Goal: Task Accomplishment & Management: Complete application form

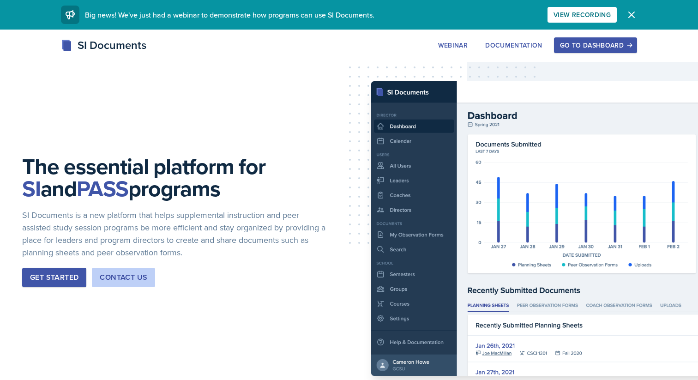
click at [343, 39] on button "Go to Dashboard" at bounding box center [595, 45] width 83 height 16
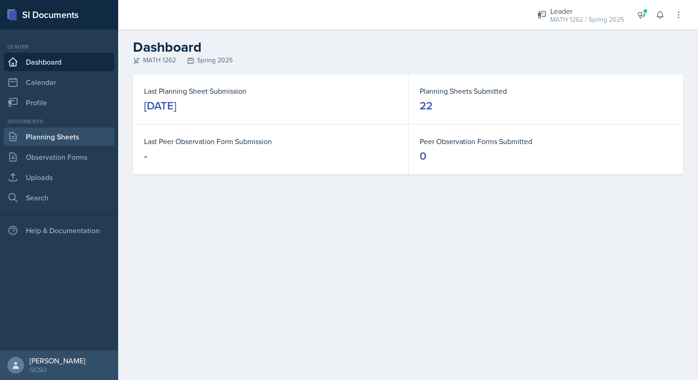
click at [85, 133] on link "Planning Sheets" at bounding box center [59, 136] width 111 height 18
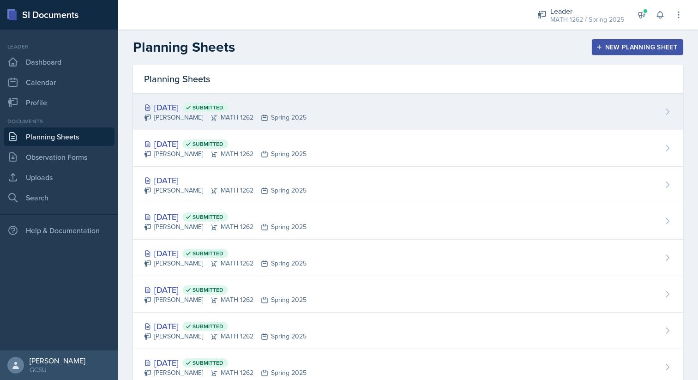
click at [343, 117] on div "[DATE] Submitted [PERSON_NAME] MATH 1262 Spring 2025" at bounding box center [408, 112] width 551 height 36
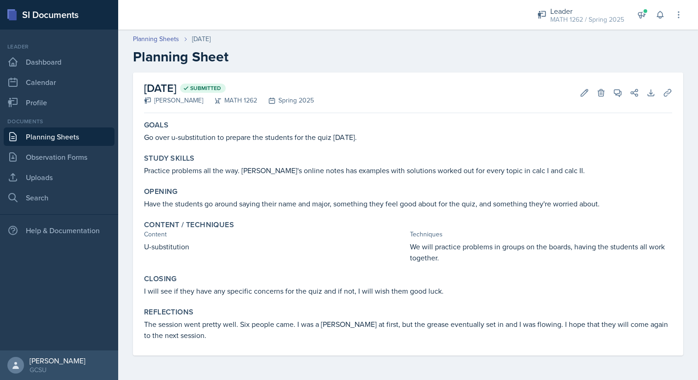
click at [286, 102] on div "Spring 2025" at bounding box center [285, 101] width 57 height 10
click at [293, 102] on div "Spring 2025" at bounding box center [285, 101] width 57 height 10
click at [343, 14] on div "Leader" at bounding box center [588, 11] width 74 height 11
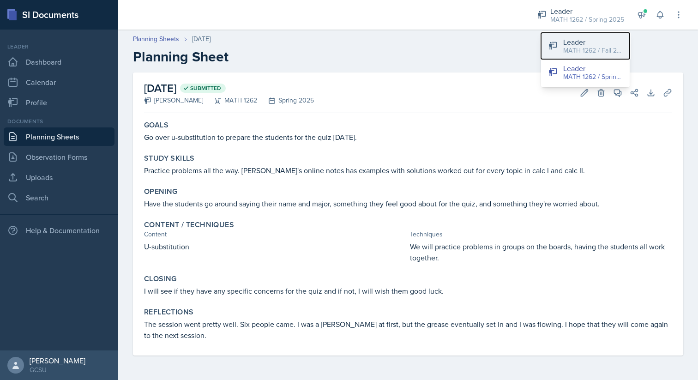
click at [343, 52] on div "MATH 1262 / Fall 2025" at bounding box center [593, 51] width 59 height 10
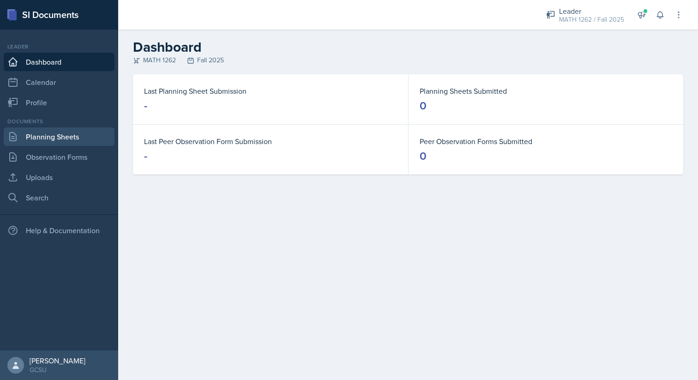
click at [63, 138] on link "Planning Sheets" at bounding box center [59, 136] width 111 height 18
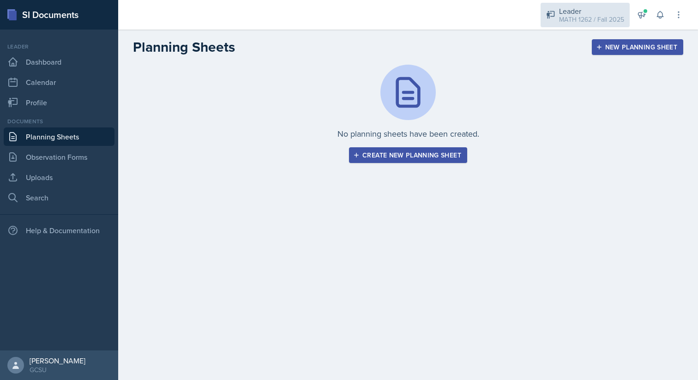
click at [343, 12] on div "Leader" at bounding box center [591, 11] width 65 height 11
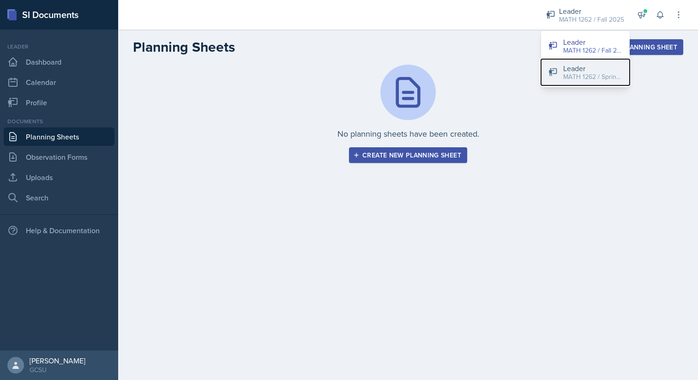
click at [343, 69] on div "Leader" at bounding box center [593, 68] width 59 height 11
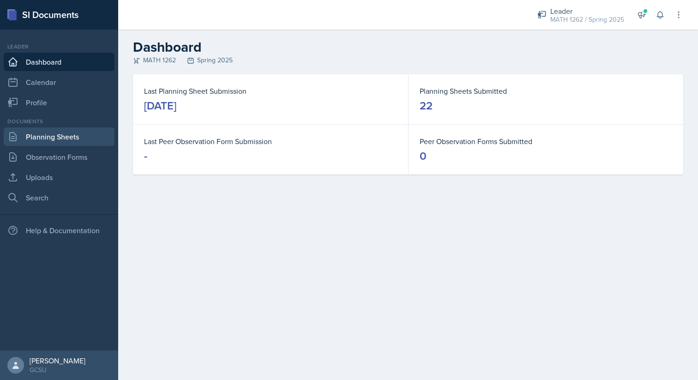
click at [75, 145] on link "Planning Sheets" at bounding box center [59, 136] width 111 height 18
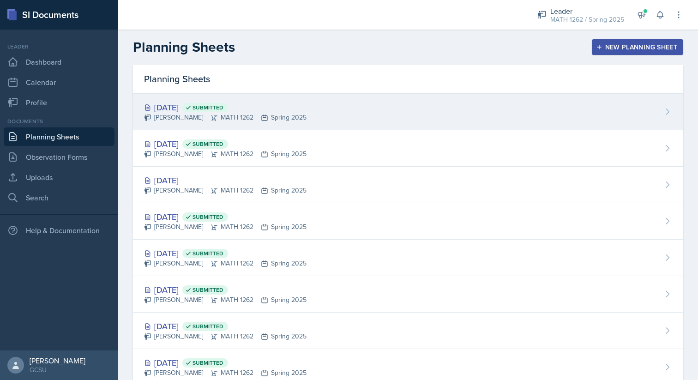
click at [343, 114] on div "[DATE] Submitted [PERSON_NAME] MATH 1262 Spring 2025" at bounding box center [408, 112] width 551 height 36
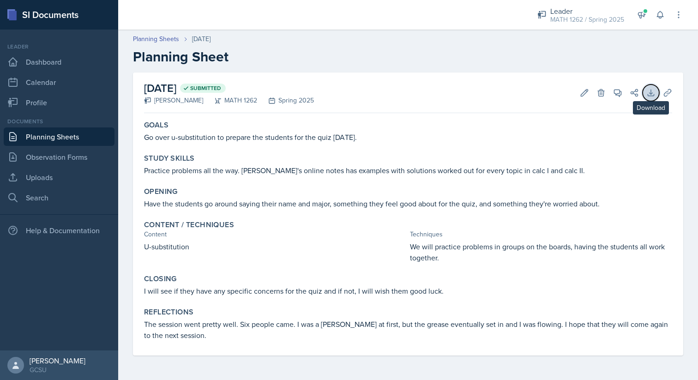
click at [343, 89] on button "Download" at bounding box center [651, 93] width 17 height 17
click at [343, 42] on div "Planning Sheets [DATE]" at bounding box center [408, 39] width 551 height 10
click at [229, 136] on p "Go over u-substitution to prepare the students for the quiz [DATE]." at bounding box center [408, 137] width 528 height 11
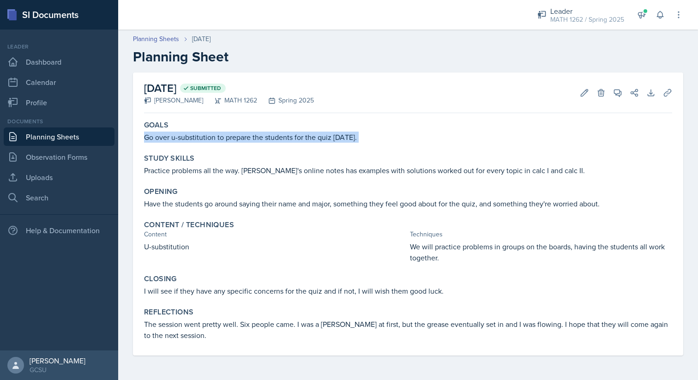
click at [229, 136] on p "Go over u-substitution to prepare the students for the quiz [DATE]." at bounding box center [408, 137] width 528 height 11
copy div "Go over u-substitution to prepare the students for the quiz [DATE]."
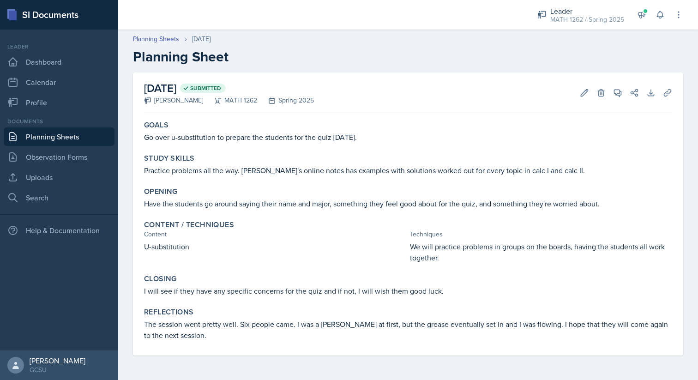
click at [298, 173] on p "Practice problems all the way. [PERSON_NAME]'s online notes has examples with s…" at bounding box center [408, 170] width 528 height 11
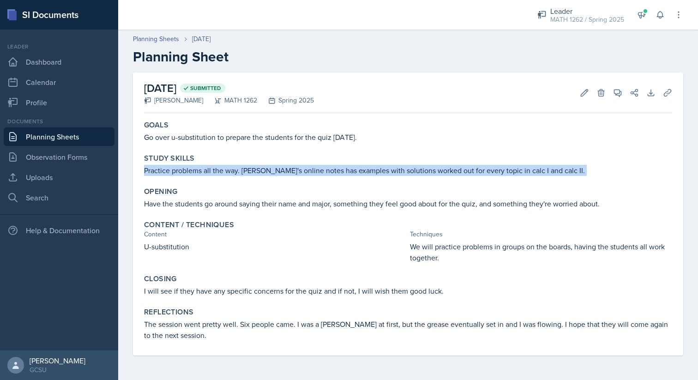
click at [298, 173] on p "Practice problems all the way. [PERSON_NAME]'s online notes has examples with s…" at bounding box center [408, 170] width 528 height 11
copy div "Practice problems all the way. [PERSON_NAME]'s online notes has examples with s…"
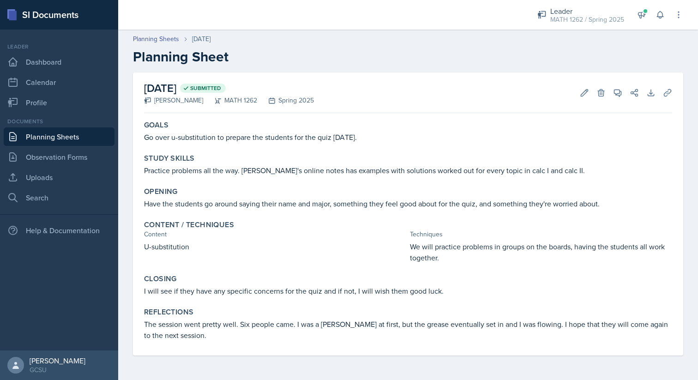
click at [202, 198] on p "Have the students go around saying their name and major, something they feel go…" at bounding box center [408, 203] width 528 height 11
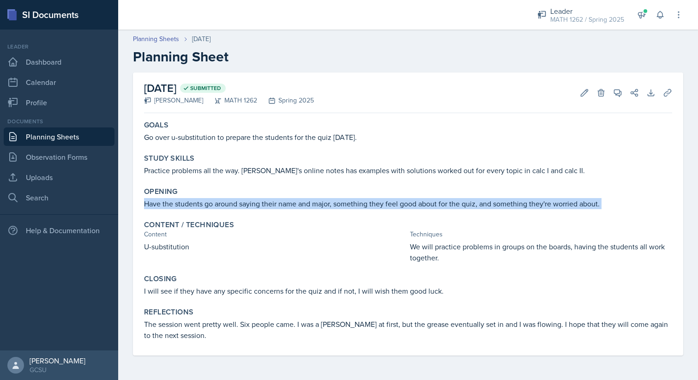
click at [202, 198] on p "Have the students go around saying their name and major, something they feel go…" at bounding box center [408, 203] width 528 height 11
copy div "Have the students go around saying their name and major, something they feel go…"
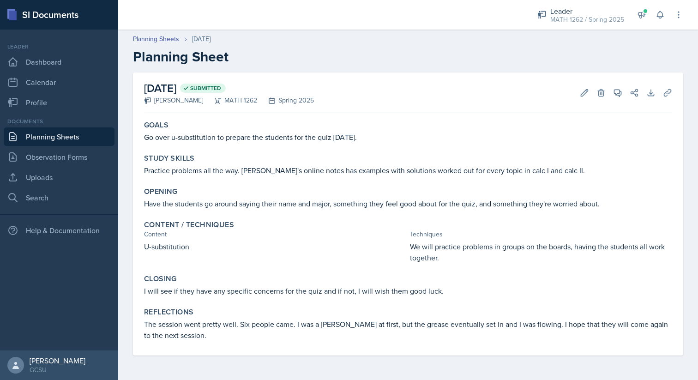
click at [186, 241] on p "U-substitution" at bounding box center [275, 246] width 262 height 11
copy div "U-substitution"
click at [343, 248] on p "We will practice problems in groups on the boards, having the students all work…" at bounding box center [541, 252] width 262 height 22
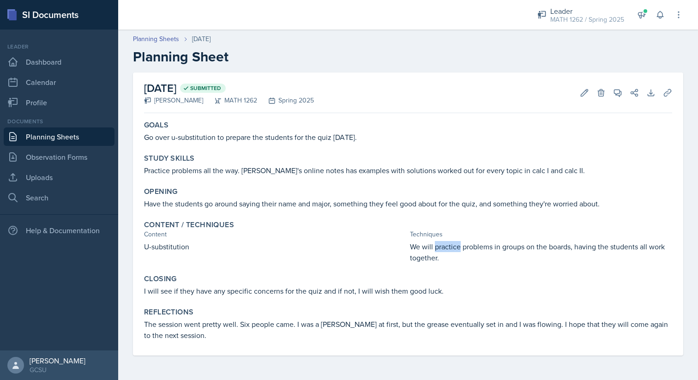
click at [343, 248] on p "We will practice problems in groups on the boards, having the students all work…" at bounding box center [541, 252] width 262 height 22
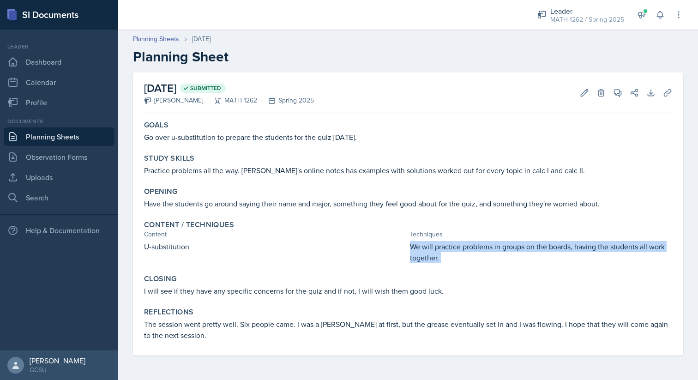
click at [343, 248] on p "We will practice problems in groups on the boards, having the students all work…" at bounding box center [541, 252] width 262 height 22
copy div "We will practice problems in groups on the boards, having the students all work…"
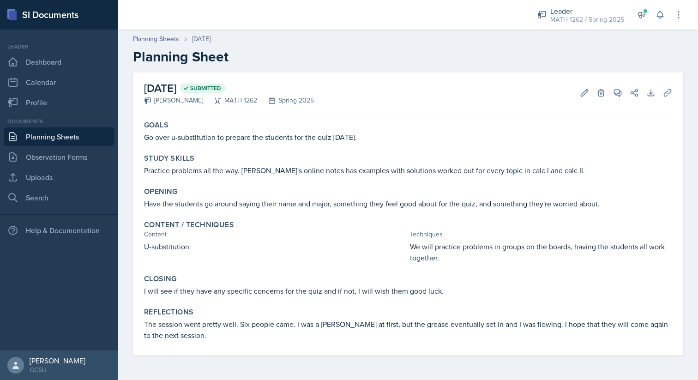
click at [263, 290] on p "I will see if they have any specific concerns for the quiz and if not, I will w…" at bounding box center [408, 290] width 528 height 11
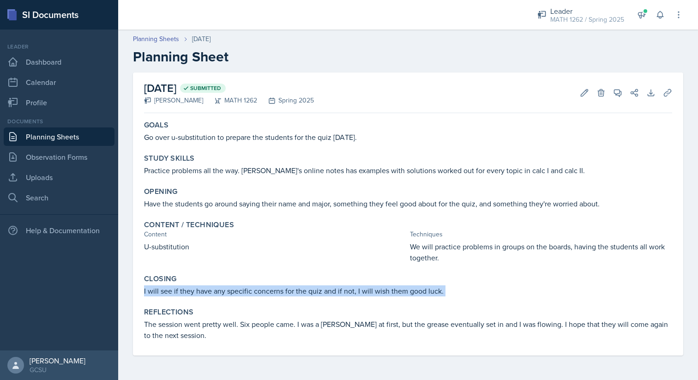
click at [263, 290] on p "I will see if they have any specific concerns for the quiz and if not, I will w…" at bounding box center [408, 290] width 528 height 11
copy div "I will see if they have any specific concerns for the quiz and if not, I will w…"
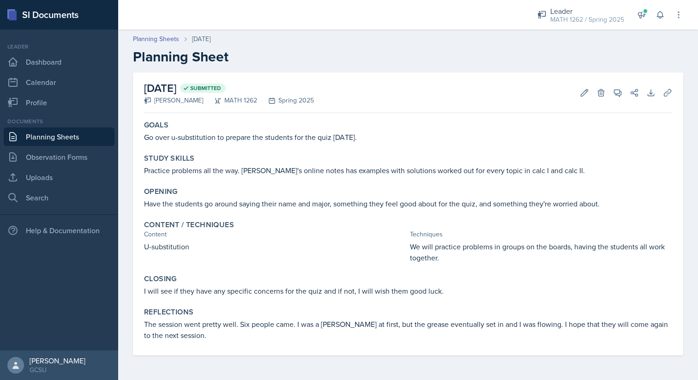
click at [282, 321] on p "The session went pretty well. Six people came. I was a [PERSON_NAME] at first, …" at bounding box center [408, 330] width 528 height 22
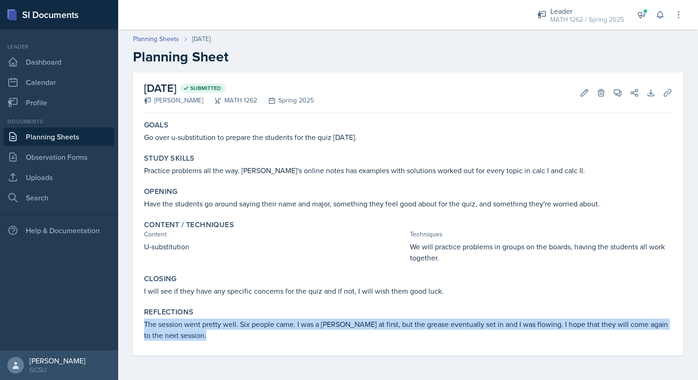
click at [282, 321] on p "The session went pretty well. Six people came. I was a [PERSON_NAME] at first, …" at bounding box center [408, 330] width 528 height 22
copy div "The session went pretty well. Six people came. I was a [PERSON_NAME] at first, …"
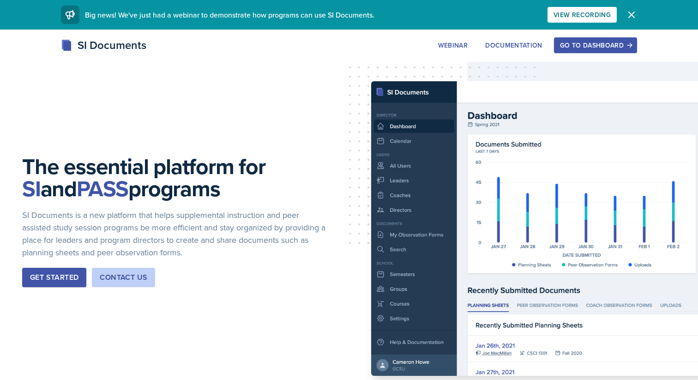
click at [624, 41] on button "Go to Dashboard" at bounding box center [595, 45] width 83 height 16
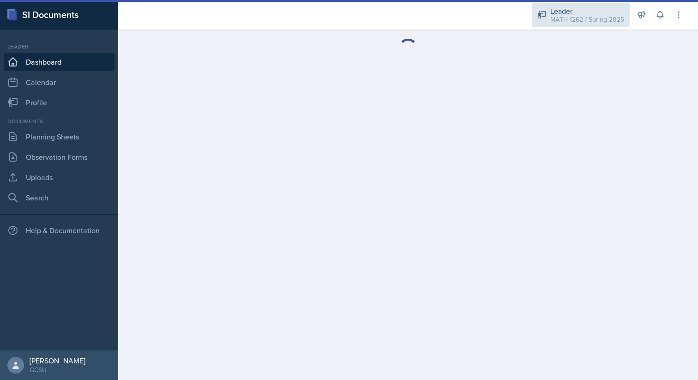
click at [593, 16] on div "MATH 1262 / Spring 2025" at bounding box center [588, 20] width 74 height 10
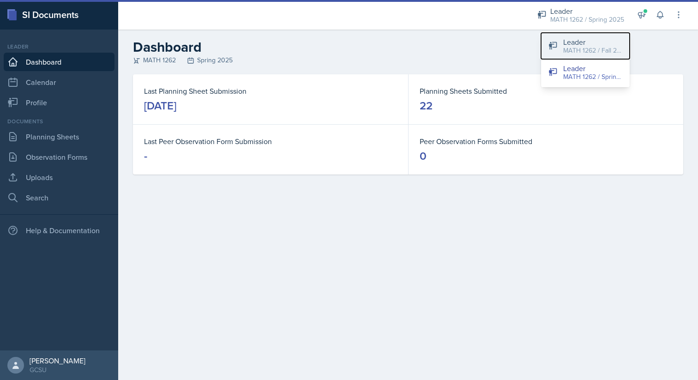
click at [583, 36] on button "Leader MATH 1262 / Fall 2025" at bounding box center [585, 46] width 89 height 26
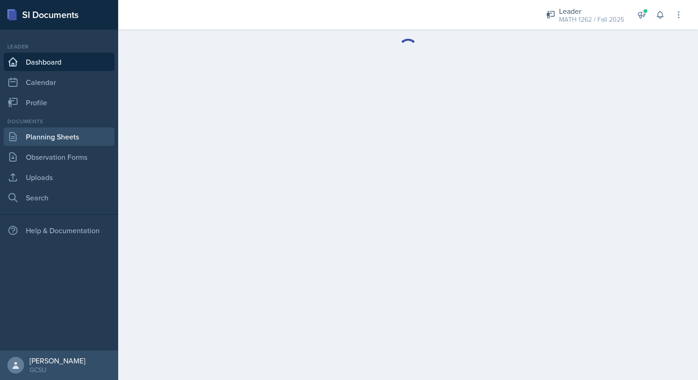
click at [68, 138] on link "Planning Sheets" at bounding box center [59, 136] width 111 height 18
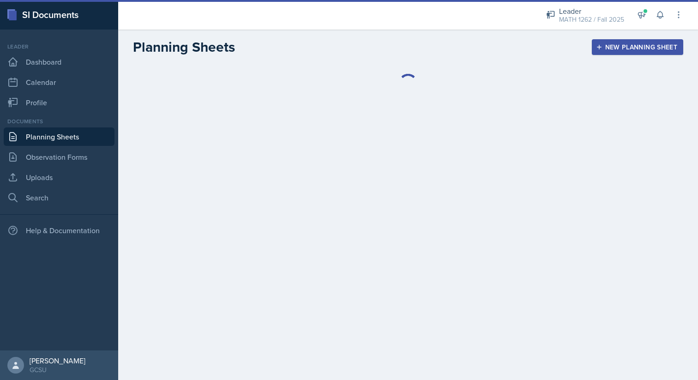
click at [621, 48] on div "New Planning Sheet" at bounding box center [637, 46] width 79 height 7
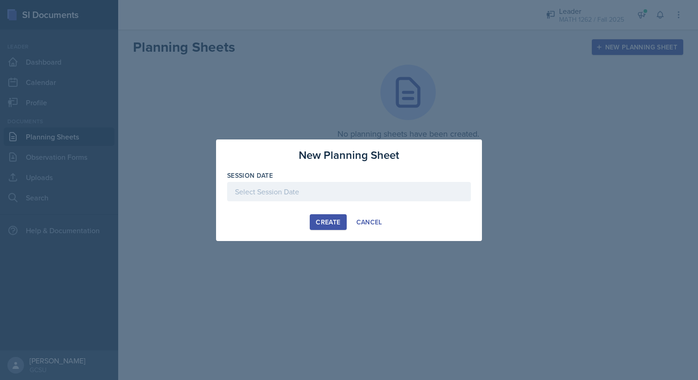
click at [389, 200] on div at bounding box center [349, 191] width 244 height 19
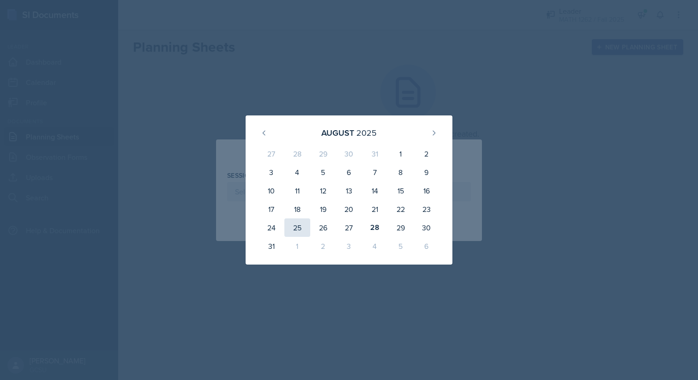
click at [301, 224] on div "25" at bounding box center [298, 227] width 26 height 18
type input "[DATE]"
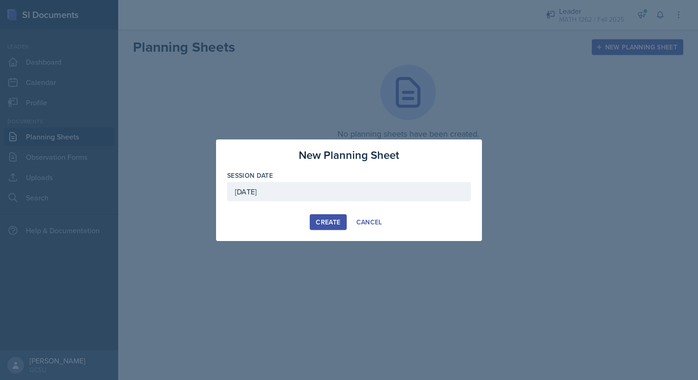
click at [334, 222] on div "Create" at bounding box center [328, 221] width 24 height 7
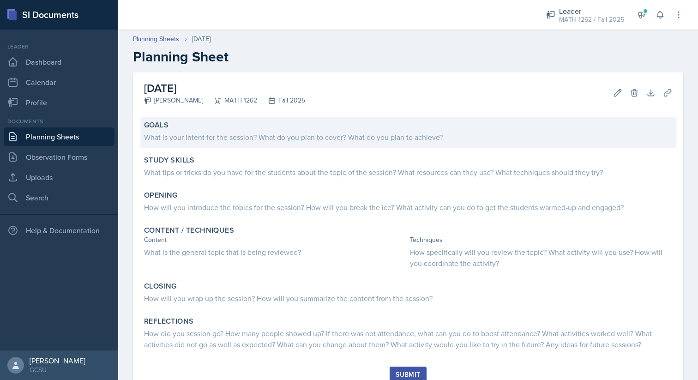
click at [269, 127] on div "Goals" at bounding box center [408, 125] width 528 height 9
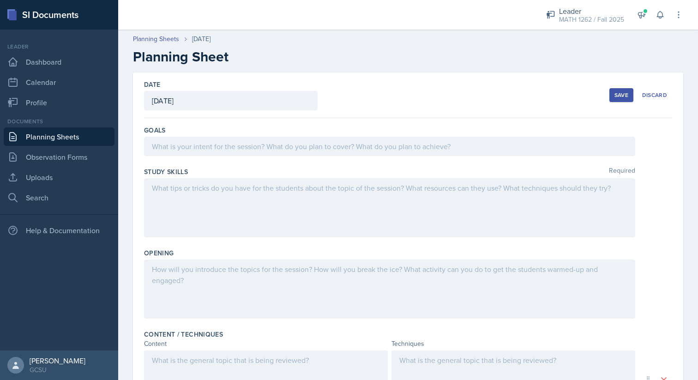
click at [258, 141] on div at bounding box center [389, 146] width 491 height 19
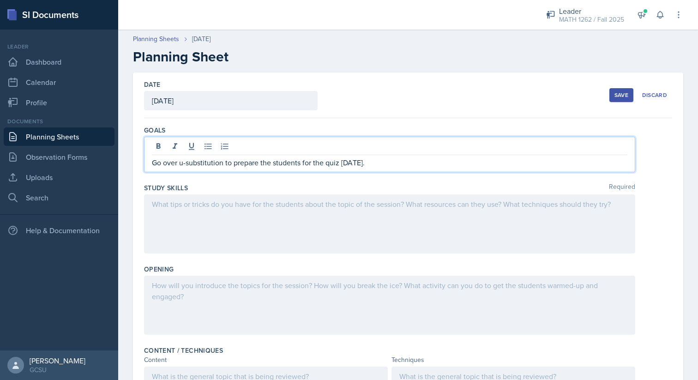
click at [215, 201] on div at bounding box center [389, 223] width 491 height 59
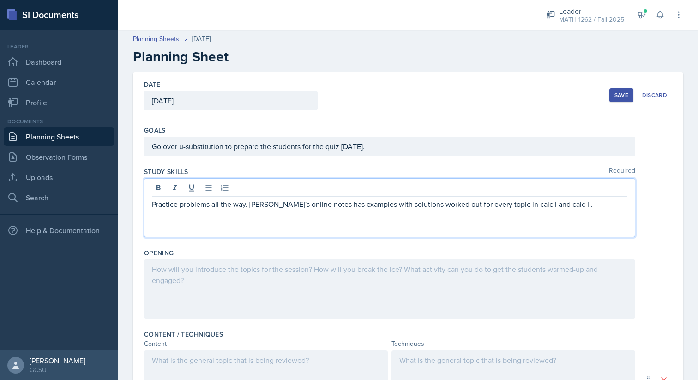
click at [229, 279] on div at bounding box center [389, 289] width 491 height 59
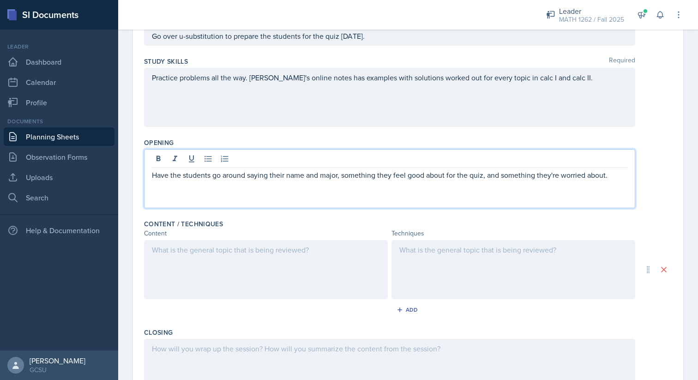
click at [206, 262] on div at bounding box center [266, 269] width 244 height 59
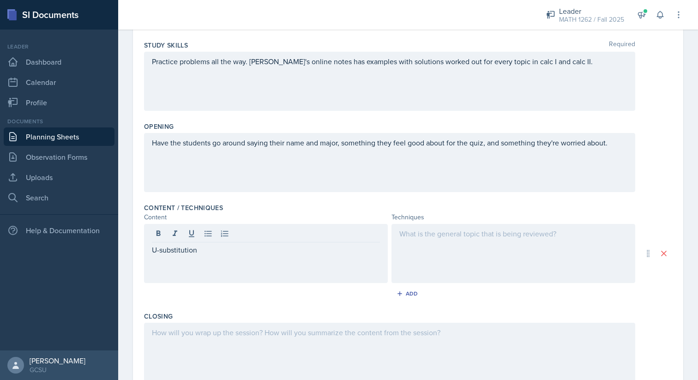
click at [398, 238] on div at bounding box center [514, 253] width 244 height 59
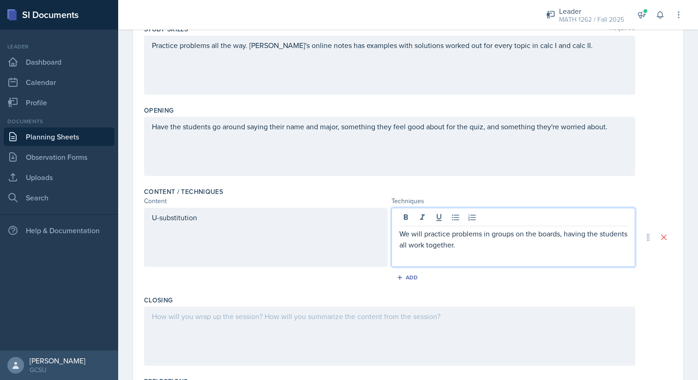
scroll to position [247, 0]
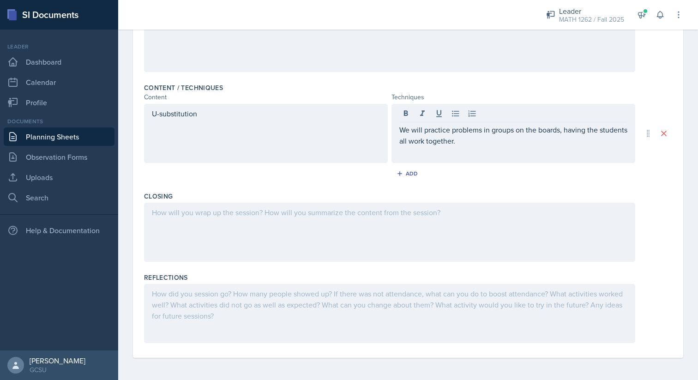
click at [266, 220] on div at bounding box center [389, 232] width 491 height 59
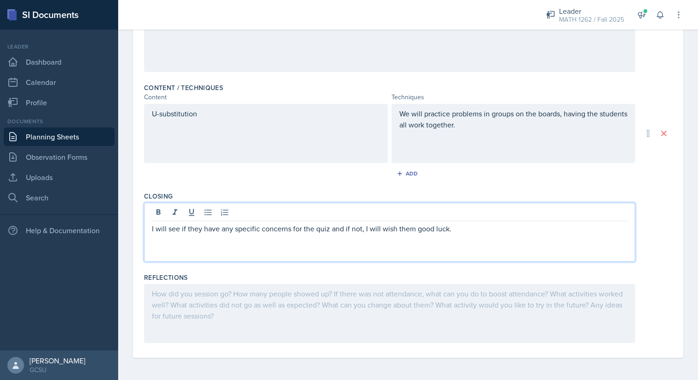
click at [238, 308] on div at bounding box center [389, 313] width 491 height 59
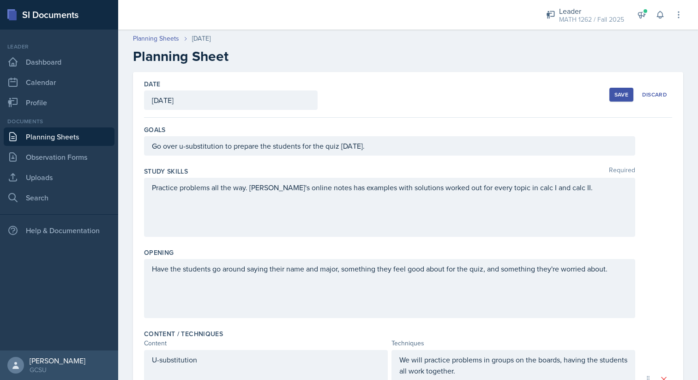
scroll to position [0, 0]
click at [612, 92] on button "Save" at bounding box center [622, 95] width 24 height 14
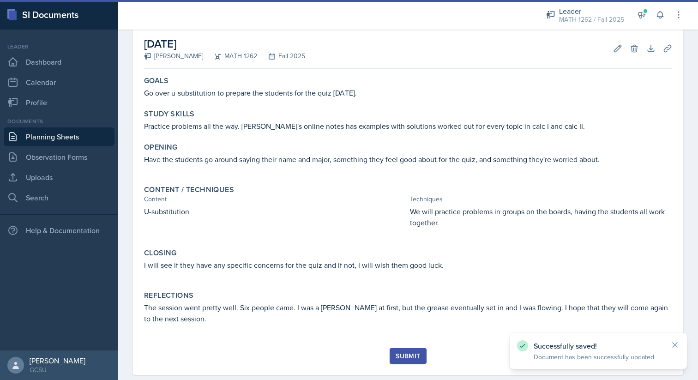
scroll to position [61, 0]
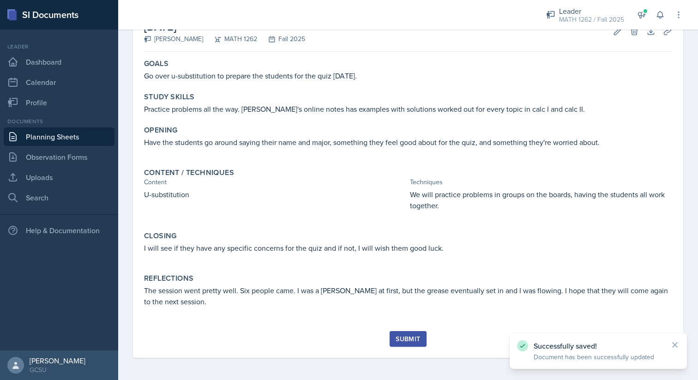
click at [403, 336] on div "Submit" at bounding box center [408, 338] width 24 height 7
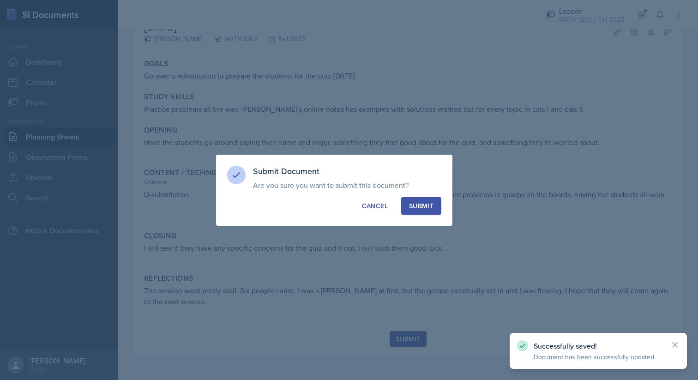
click at [423, 207] on div "Submit" at bounding box center [421, 205] width 24 height 9
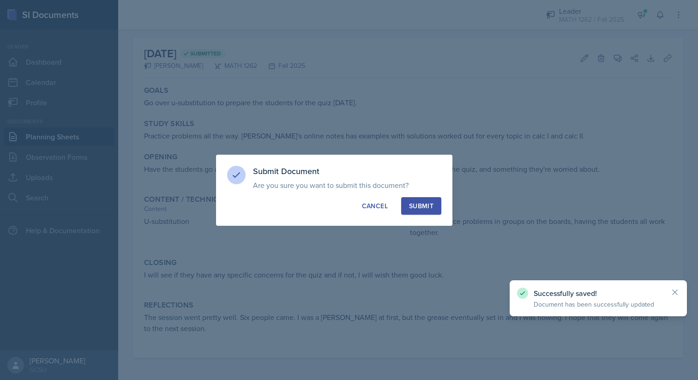
scroll to position [35, 0]
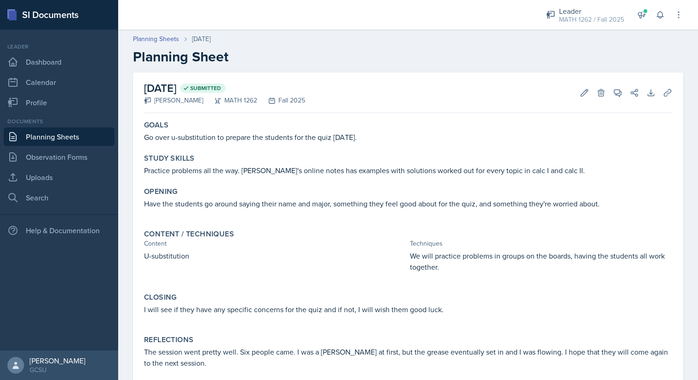
click at [58, 143] on link "Planning Sheets" at bounding box center [59, 136] width 111 height 18
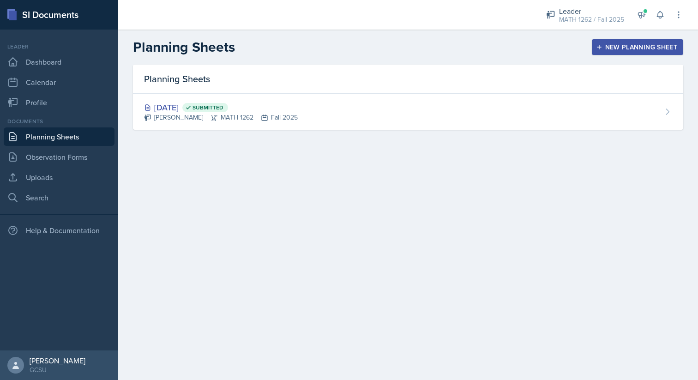
click at [58, 143] on link "Planning Sheets" at bounding box center [59, 136] width 111 height 18
click at [56, 153] on link "Observation Forms" at bounding box center [59, 157] width 111 height 18
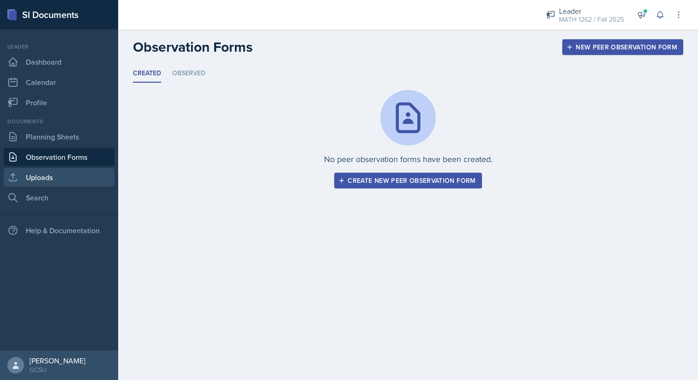
click at [56, 175] on link "Uploads" at bounding box center [59, 177] width 111 height 18
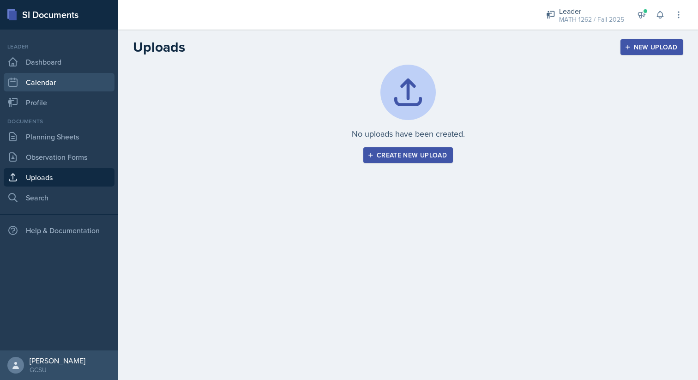
click at [86, 78] on link "Calendar" at bounding box center [59, 82] width 111 height 18
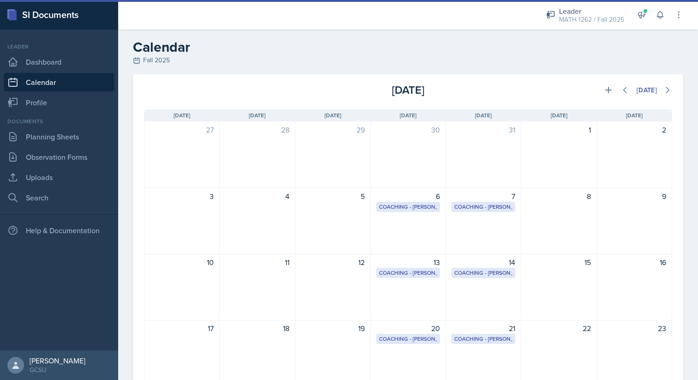
click at [317, 79] on div "August 2025 Today" at bounding box center [408, 86] width 551 height 24
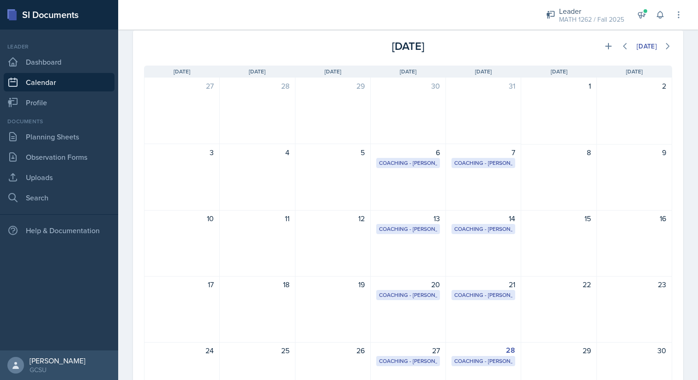
scroll to position [42, 0]
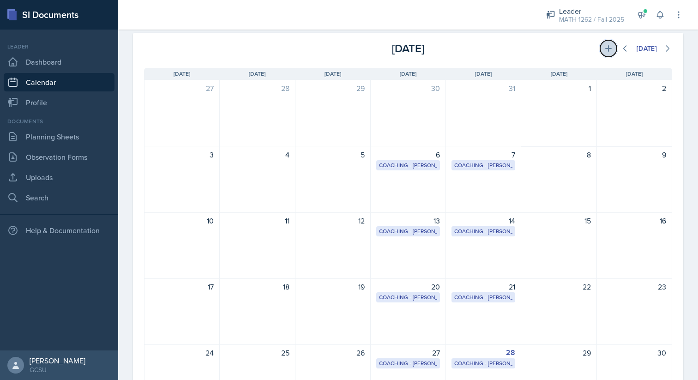
click at [607, 47] on icon at bounding box center [609, 48] width 6 height 6
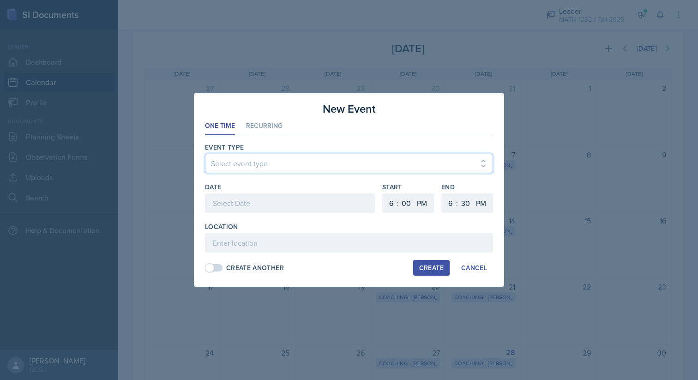
click at [386, 158] on select "Select event type Leader Training New Calendar Event SI Session" at bounding box center [349, 163] width 288 height 19
select select "700c1d41-4793-48d3-8616-e09499dfb71d"
click at [205, 154] on select "Select event type Leader Training New Calendar Event SI Session" at bounding box center [349, 163] width 288 height 19
click at [322, 205] on div at bounding box center [290, 203] width 170 height 19
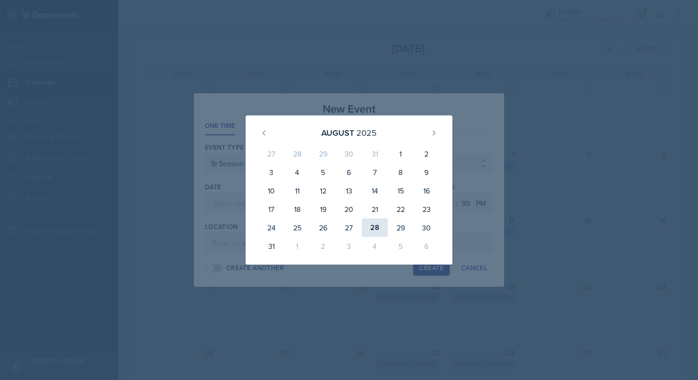
click at [374, 230] on div "28" at bounding box center [375, 227] width 26 height 18
type input "August 28th, 2025"
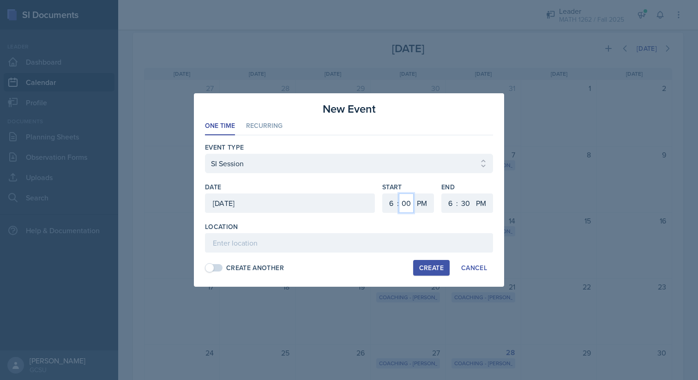
click at [403, 206] on select "00 05 10 15 20 25 30 35 40 45 50 55" at bounding box center [406, 203] width 15 height 19
select select "5"
click at [399, 194] on select "00 05 10 15 20 25 30 35 40 45 50 55" at bounding box center [406, 203] width 15 height 19
click at [394, 201] on select "1 2 3 4 5 6 7 8 9 10 11 12" at bounding box center [390, 203] width 15 height 19
select select "5"
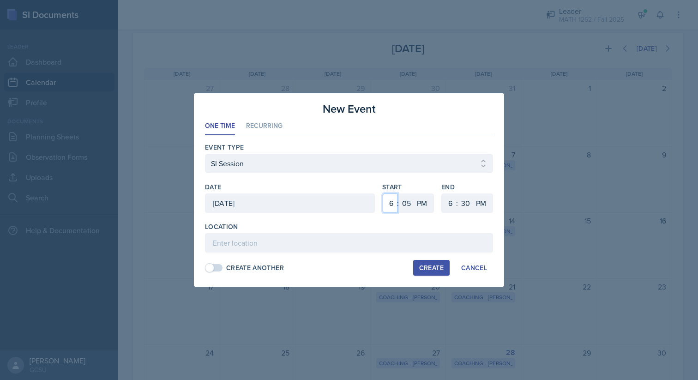
click at [383, 194] on select "1 2 3 4 5 6 7 8 9 10 11 12" at bounding box center [390, 203] width 15 height 19
click at [403, 202] on select "00 05 10 15 20 25 30 35 40 45 50 55" at bounding box center [406, 203] width 15 height 19
select select "0"
click at [399, 194] on select "00 05 10 15 20 25 30 35 40 45 50 55" at bounding box center [406, 203] width 15 height 19
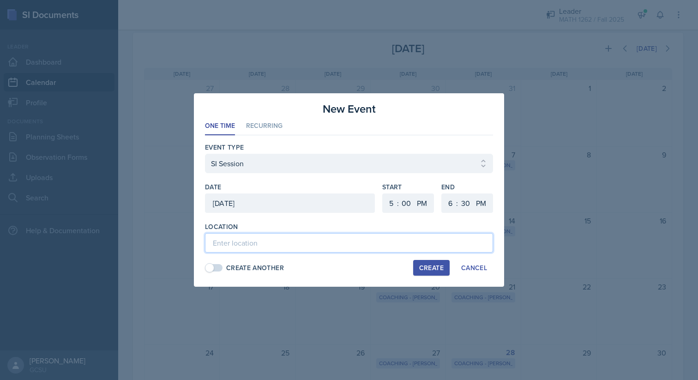
click at [339, 240] on input at bounding box center [349, 242] width 288 height 19
type input "A&S 151"
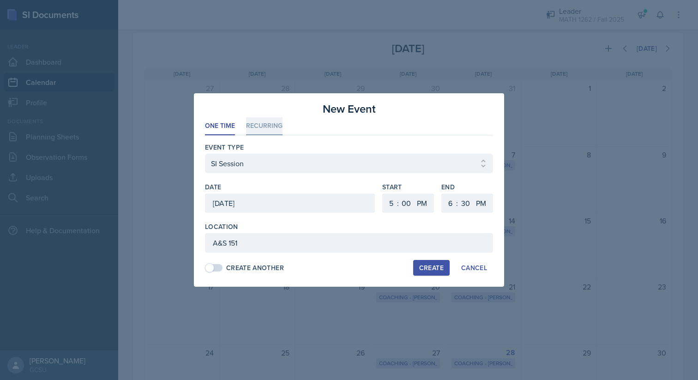
click at [257, 133] on li "Recurring" at bounding box center [264, 126] width 36 height 18
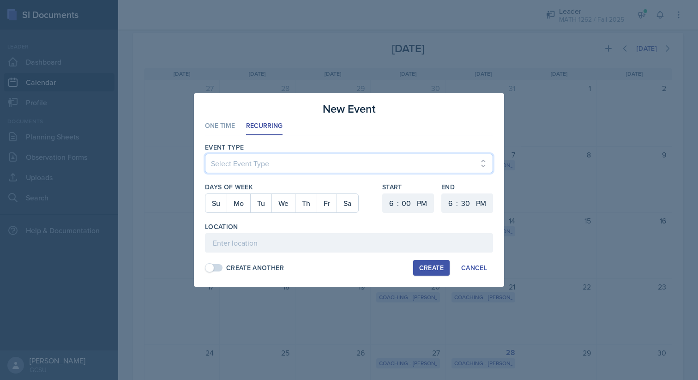
click at [260, 158] on select "Select Event Type Leader Training New Calendar Event SI Session" at bounding box center [349, 163] width 288 height 19
select select "700c1d41-4793-48d3-8616-e09499dfb71d"
click at [205, 154] on select "Select Event Type Leader Training New Calendar Event SI Session" at bounding box center [349, 163] width 288 height 19
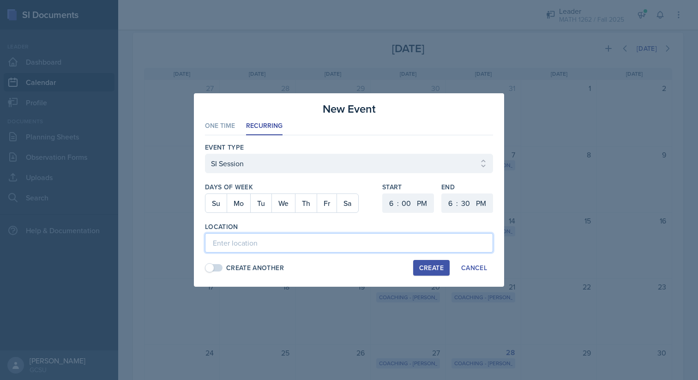
click at [249, 251] on input at bounding box center [349, 242] width 288 height 19
type input "A&S 151"
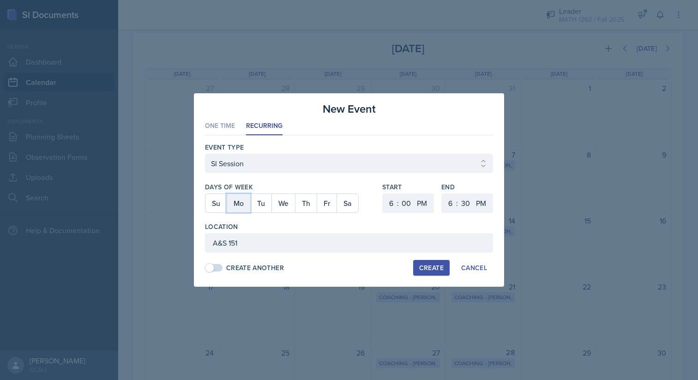
click at [242, 202] on button "Mo" at bounding box center [239, 203] width 24 height 18
click at [303, 201] on button "Th" at bounding box center [306, 203] width 22 height 18
click at [390, 201] on select "1 2 3 4 5 6 7 8 9 10 11 12" at bounding box center [390, 203] width 15 height 19
select select "5"
click at [383, 194] on select "1 2 3 4 5 6 7 8 9 10 11 12" at bounding box center [390, 203] width 15 height 19
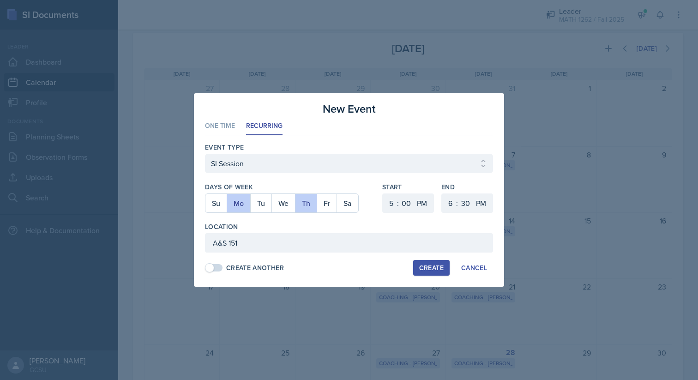
click at [434, 268] on div "Create" at bounding box center [431, 267] width 24 height 7
select select
select select "6"
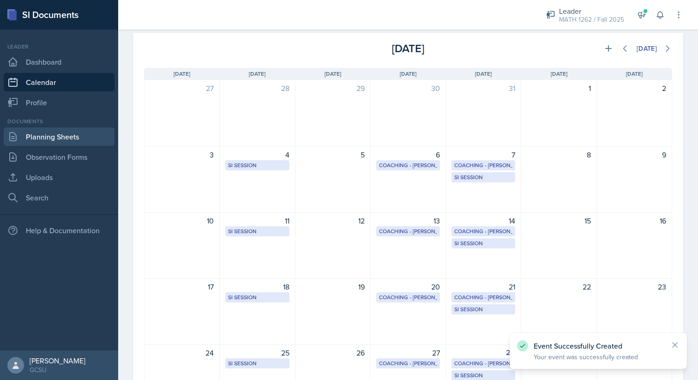
click at [79, 133] on link "Planning Sheets" at bounding box center [59, 136] width 111 height 18
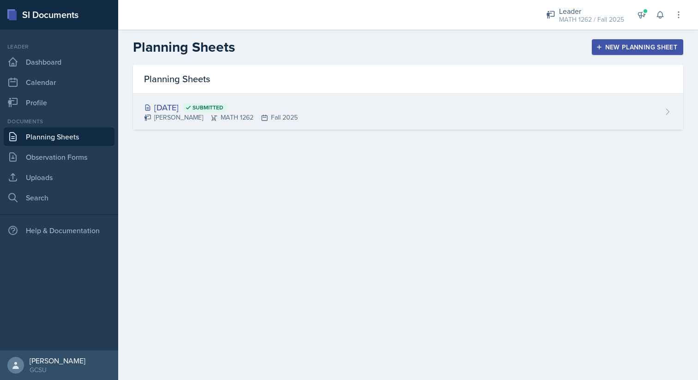
click at [322, 125] on div "Aug 25th, 2025 Submitted Jonas Barfield MATH 1262 Fall 2025" at bounding box center [408, 112] width 551 height 36
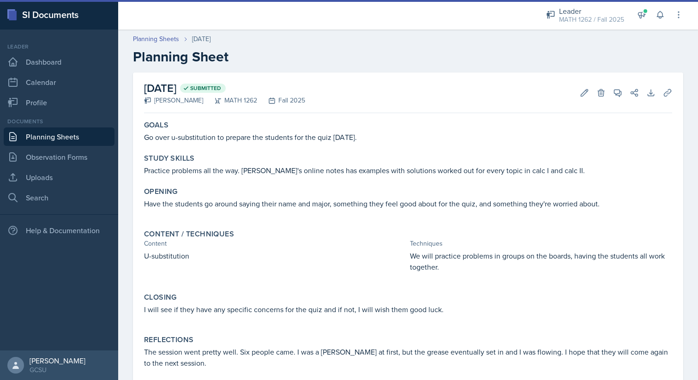
scroll to position [35, 0]
